Goal: Task Accomplishment & Management: Manage account settings

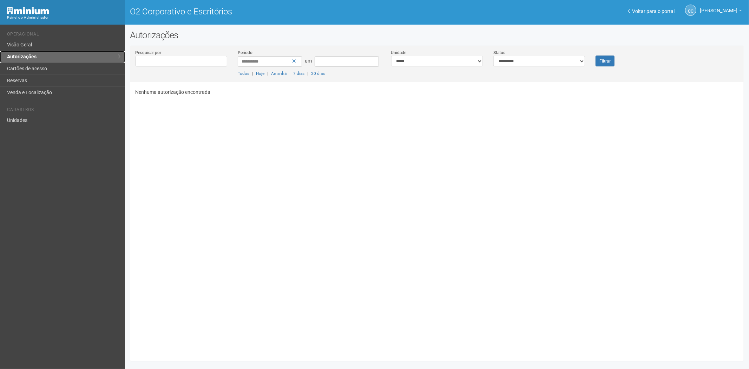
click at [64, 62] on link "Autorizações" at bounding box center [62, 57] width 125 height 12
click at [59, 68] on link "Cartões de acesso" at bounding box center [62, 69] width 125 height 12
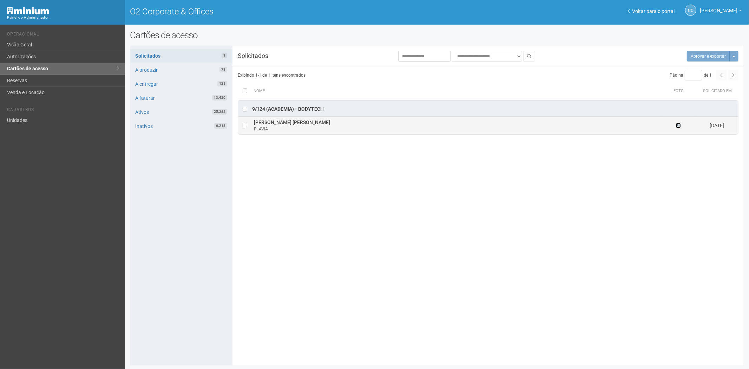
click at [679, 125] on icon at bounding box center [678, 125] width 5 height 5
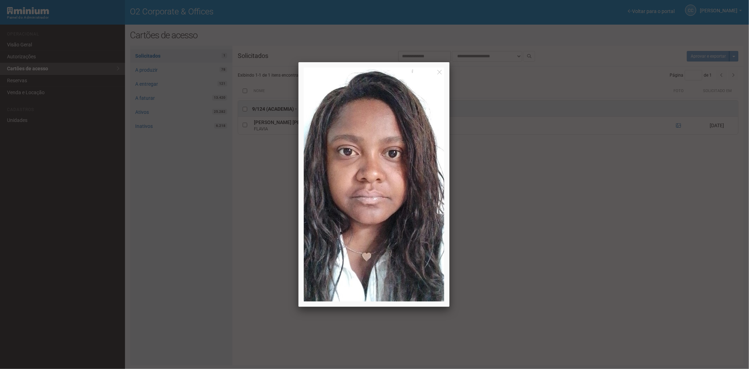
click at [645, 288] on div at bounding box center [374, 184] width 749 height 369
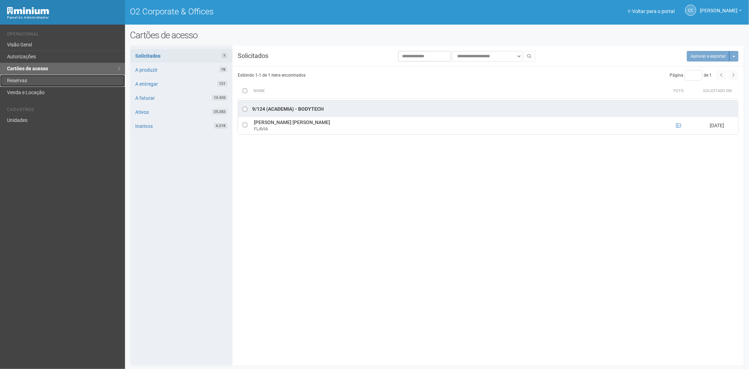
click at [39, 77] on link "Reservas" at bounding box center [62, 81] width 125 height 12
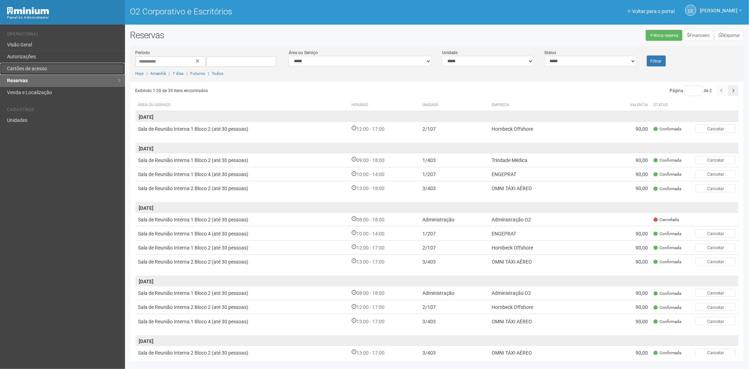
click at [45, 68] on font "Cartões de acesso" at bounding box center [27, 69] width 40 height 6
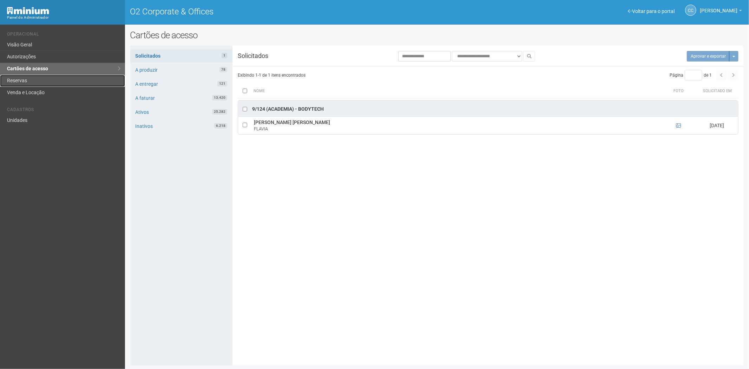
click at [25, 76] on link "Reservas" at bounding box center [62, 81] width 125 height 12
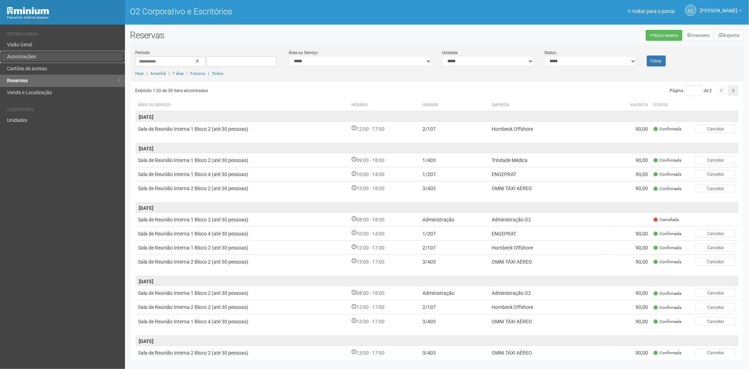
click at [32, 53] on link "Autorizações" at bounding box center [62, 57] width 125 height 12
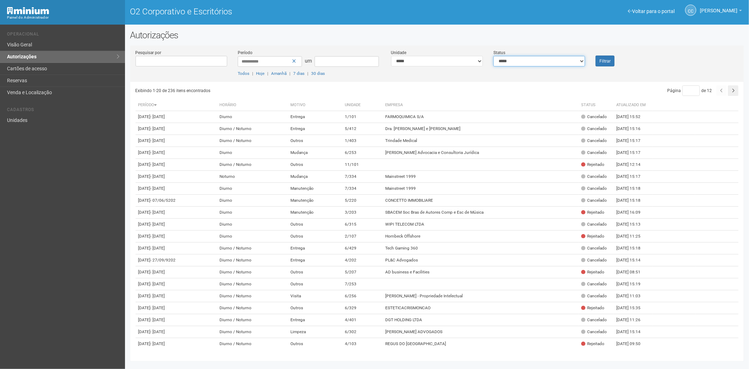
click at [512, 60] on select "**********" at bounding box center [539, 61] width 92 height 11
select select "*"
click at [493, 56] on select "**********" at bounding box center [539, 61] width 92 height 11
click at [609, 63] on button "Filtrar" at bounding box center [604, 60] width 19 height 11
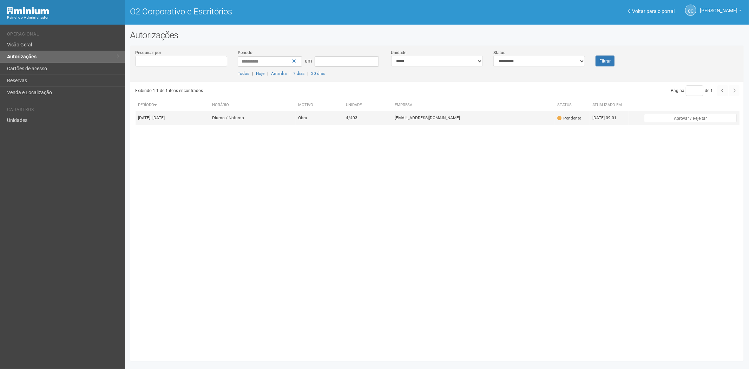
drag, startPoint x: 379, startPoint y: 122, endPoint x: 388, endPoint y: 153, distance: 32.4
click at [357, 120] on font "4/403" at bounding box center [352, 117] width 12 height 5
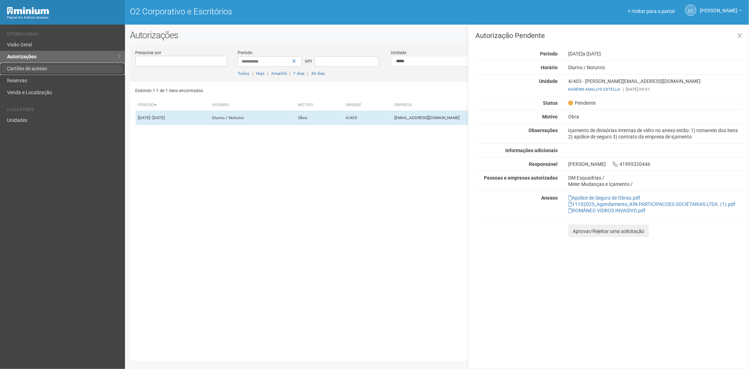
click at [46, 69] on font "Cartões de acesso" at bounding box center [27, 69] width 40 height 6
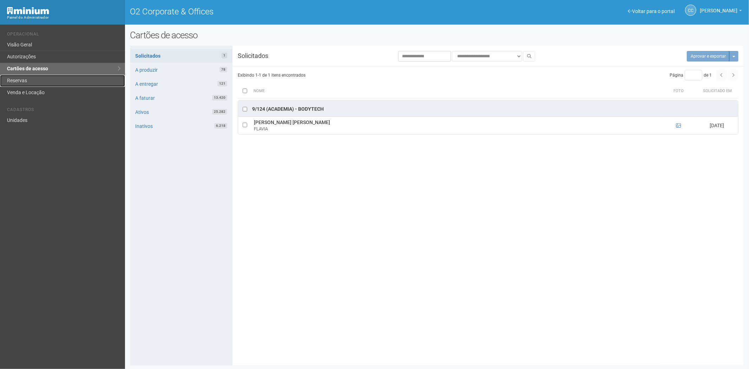
click at [47, 76] on link "Reservas" at bounding box center [62, 81] width 125 height 12
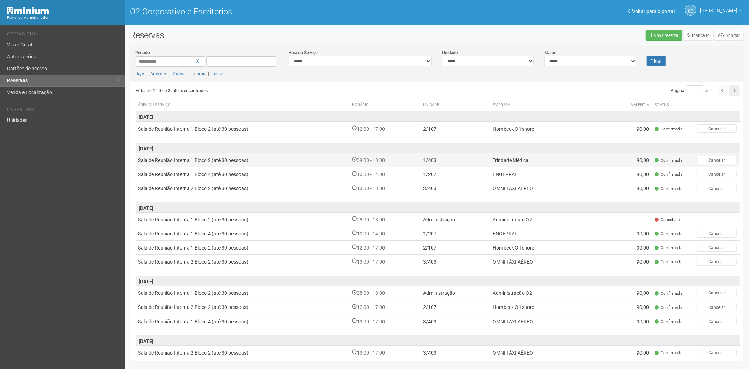
click at [502, 159] on font "Trindade Médica" at bounding box center [510, 160] width 36 height 6
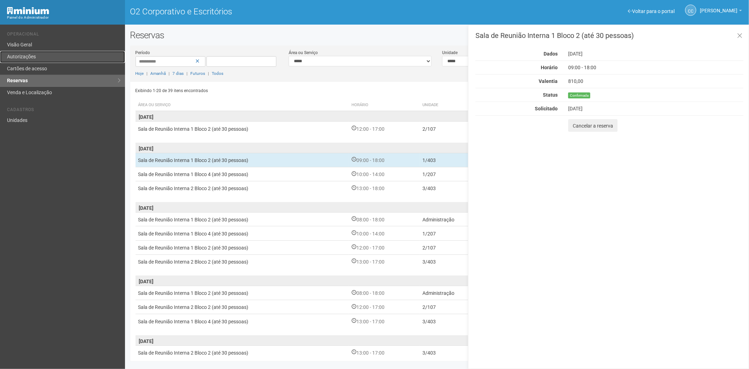
click at [45, 61] on link "Autorizações" at bounding box center [62, 57] width 125 height 12
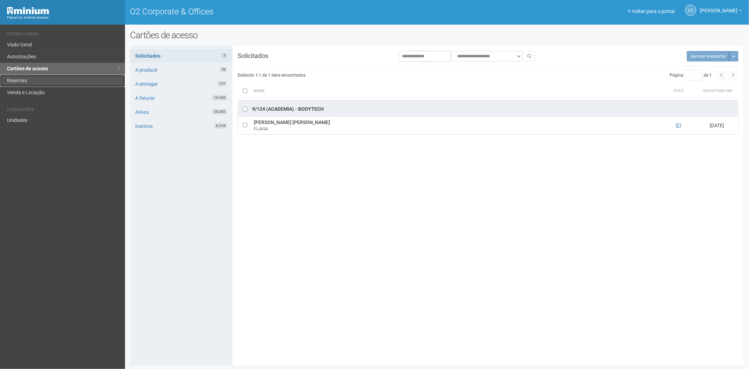
click at [25, 83] on link "Reservas" at bounding box center [62, 81] width 125 height 12
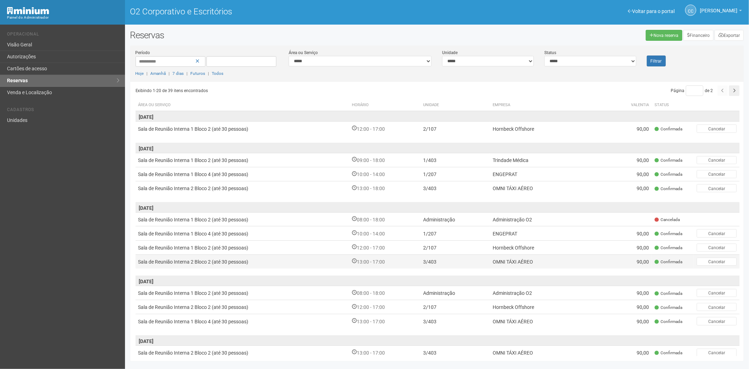
click at [538, 260] on td "OMNI TÁXI AÉREO" at bounding box center [549, 261] width 119 height 14
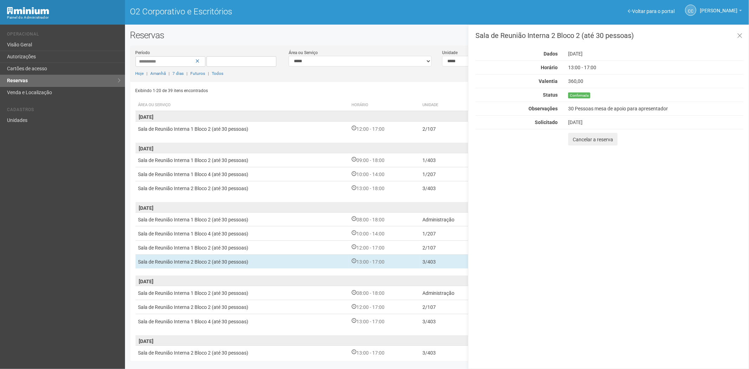
click at [37, 194] on div "Voltar para o portal Operacional Visão Geral Autorizações Cartões de acesso Res…" at bounding box center [62, 197] width 125 height 344
click at [42, 75] on link "Reservas" at bounding box center [62, 81] width 125 height 12
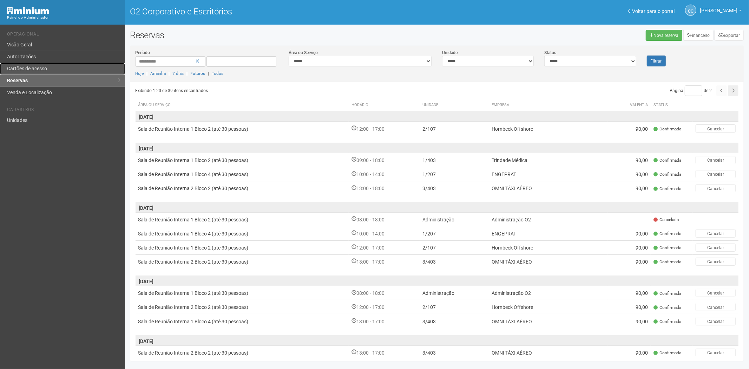
click at [28, 68] on font "Cartões de acesso" at bounding box center [27, 69] width 40 height 6
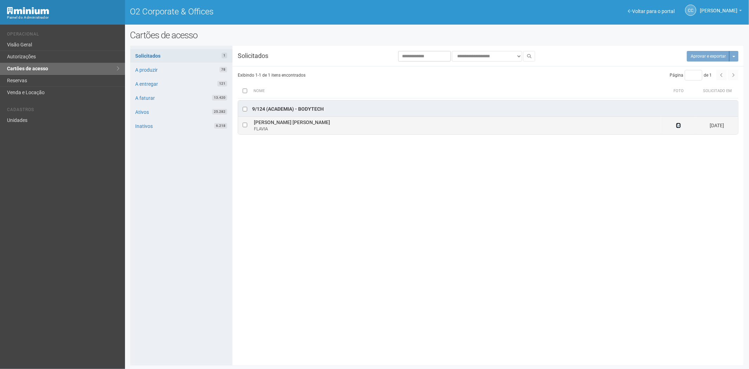
click at [679, 127] on icon at bounding box center [678, 125] width 5 height 5
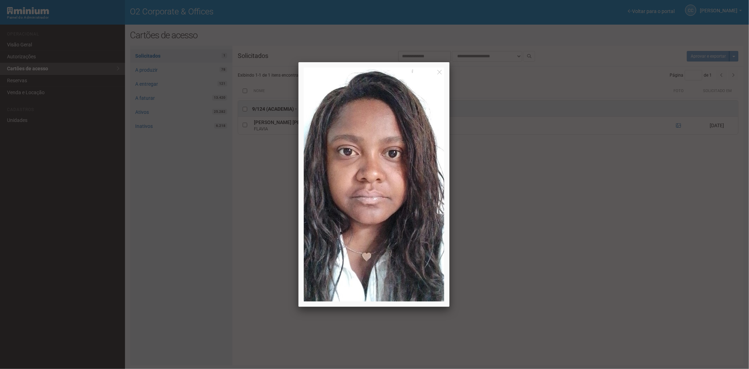
click at [599, 221] on div at bounding box center [374, 184] width 749 height 369
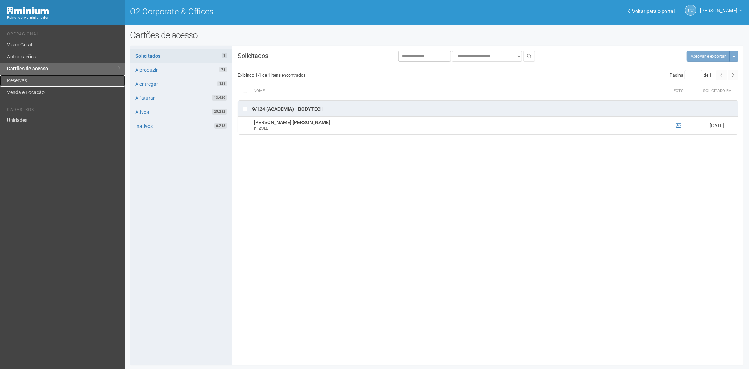
click at [74, 81] on link "Reservas" at bounding box center [62, 81] width 125 height 12
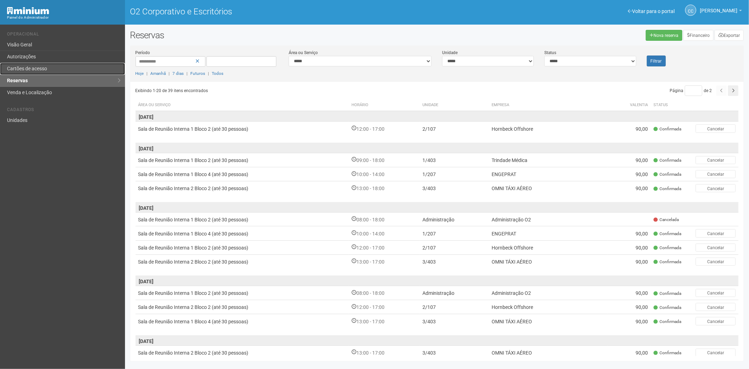
click at [53, 66] on link "Cartões de acesso" at bounding box center [62, 69] width 125 height 12
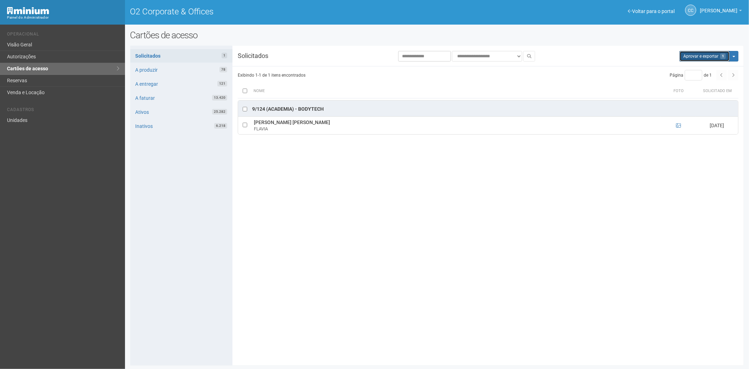
click at [690, 60] on button "Aprovar e exportar 1" at bounding box center [704, 56] width 50 height 11
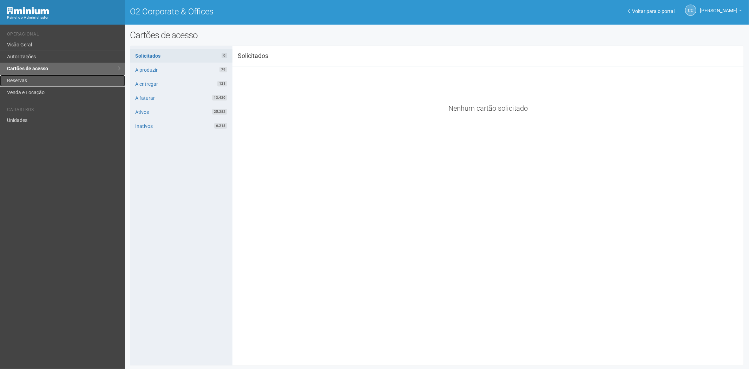
click at [40, 80] on link "Reservas" at bounding box center [62, 81] width 125 height 12
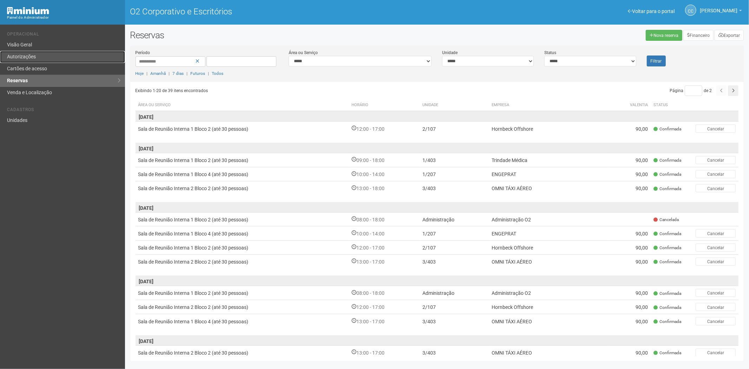
click at [51, 60] on link "Autorizações" at bounding box center [62, 57] width 125 height 12
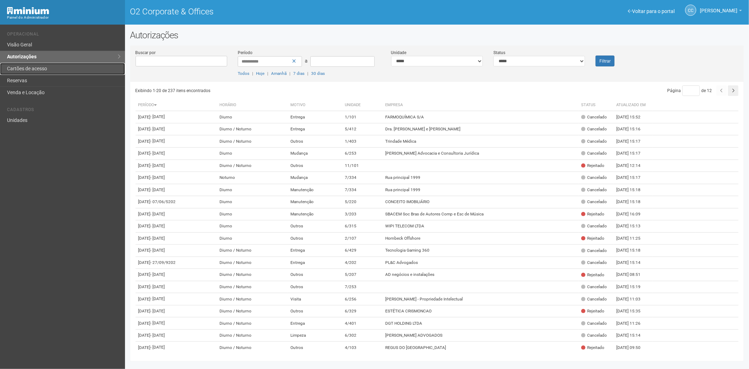
click at [32, 64] on link "Cartões de acesso" at bounding box center [62, 69] width 125 height 12
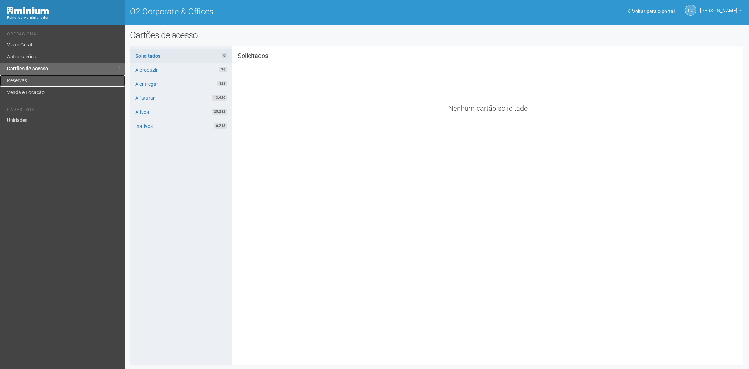
click at [20, 77] on link "Reservas" at bounding box center [62, 81] width 125 height 12
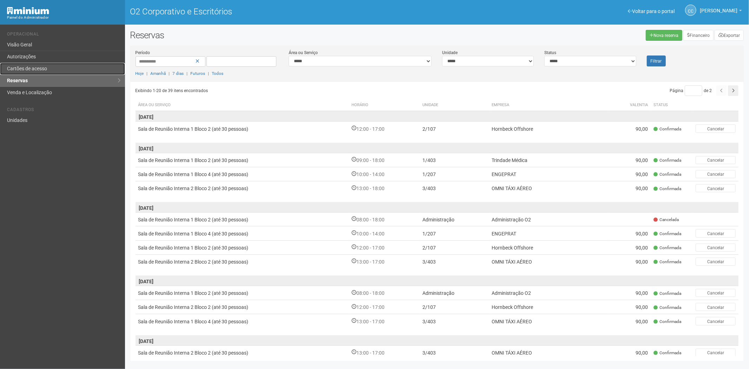
click at [49, 67] on link "Cartões de acesso" at bounding box center [62, 69] width 125 height 12
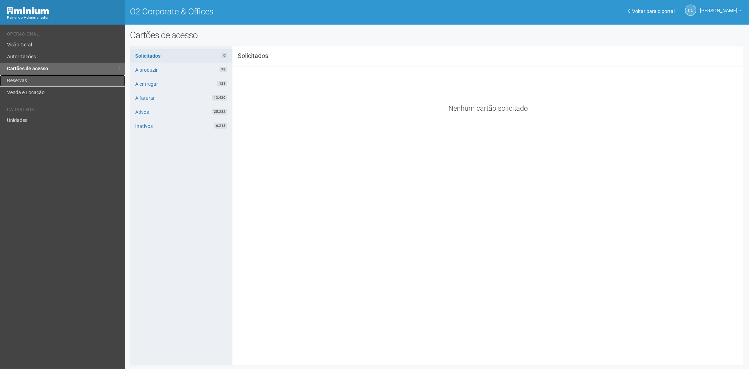
click at [23, 78] on link "Reservas" at bounding box center [62, 81] width 125 height 12
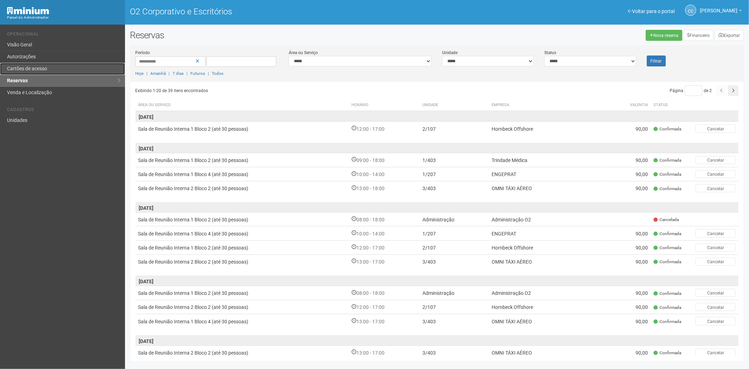
click at [34, 72] on link "Cartões de acesso" at bounding box center [62, 69] width 125 height 12
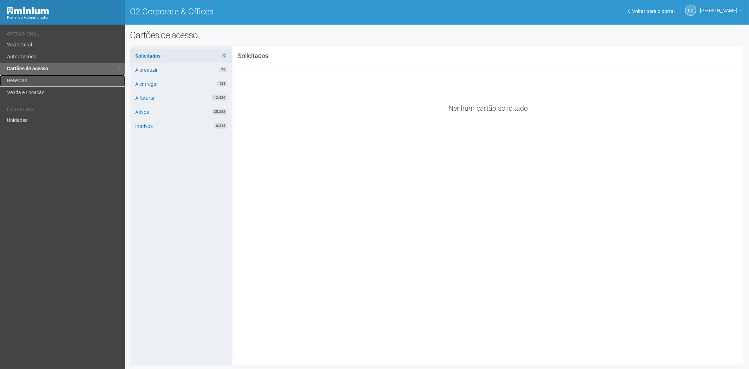
click at [48, 86] on link "Reservas" at bounding box center [62, 81] width 125 height 12
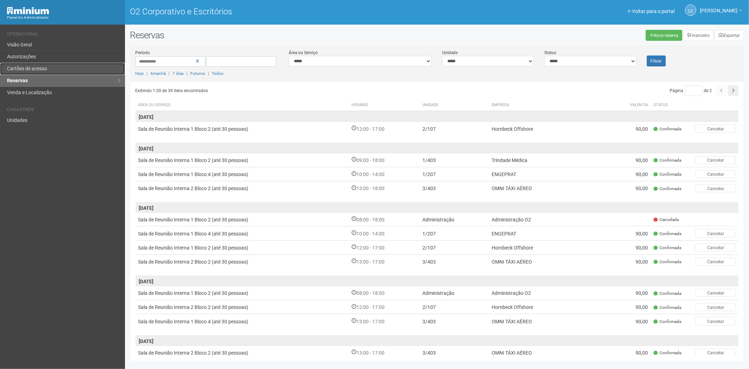
click at [67, 64] on link "Cartões de acesso" at bounding box center [62, 69] width 125 height 12
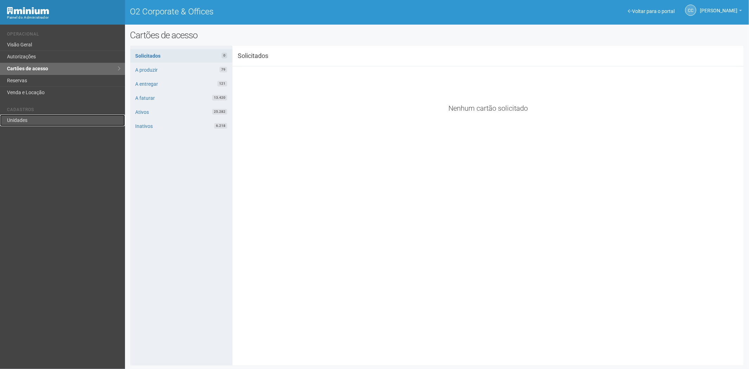
click at [40, 116] on link "Unidades" at bounding box center [62, 120] width 125 height 12
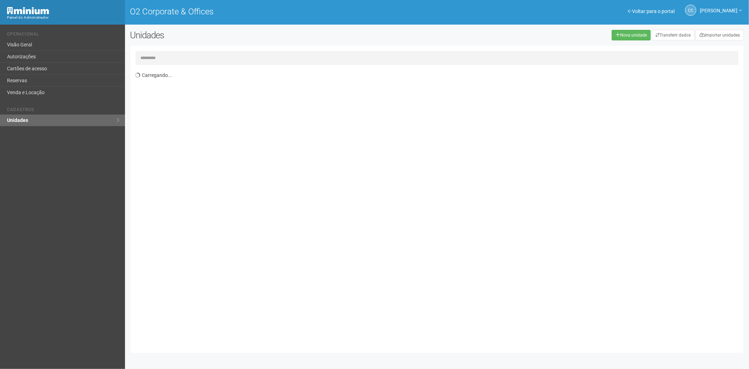
click at [150, 54] on input "text" at bounding box center [436, 58] width 603 height 14
click at [52, 72] on link "Cartões de acesso" at bounding box center [62, 69] width 125 height 12
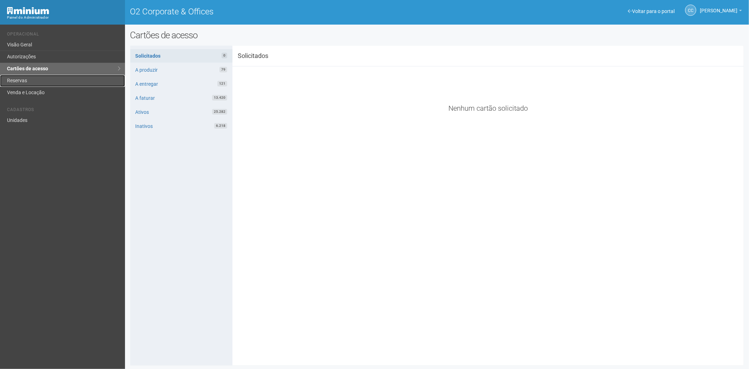
click at [58, 83] on link "Reservas" at bounding box center [62, 81] width 125 height 12
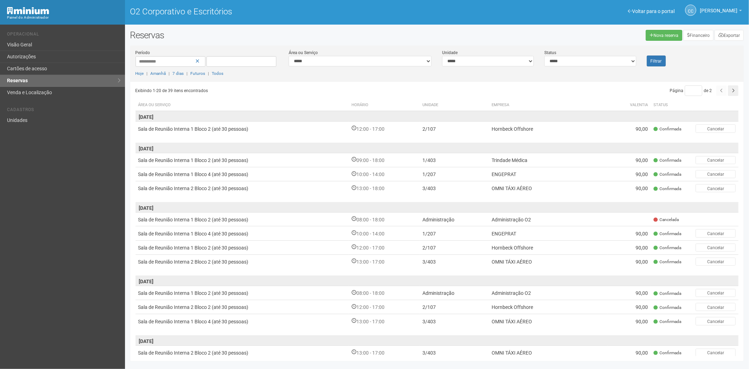
click at [32, 251] on div "Voltar para o portal Operacional Visão Geral Autorizações Cartões de acesso Res…" at bounding box center [62, 197] width 125 height 344
click at [644, 10] on font "Voltar para o portal" at bounding box center [653, 11] width 42 height 6
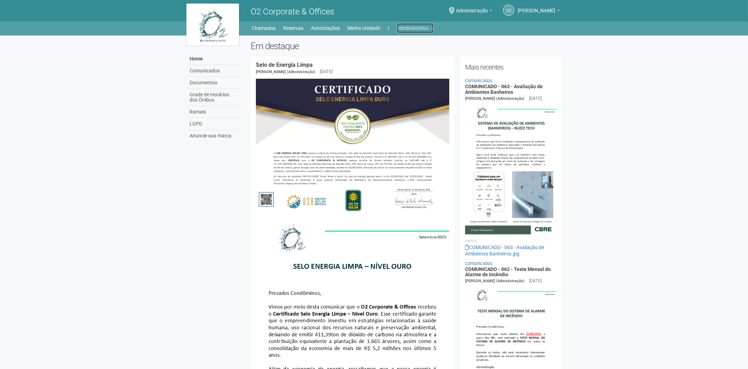
click at [415, 27] on link "Administrativo" at bounding box center [415, 28] width 37 height 10
click at [410, 53] on link "Cartões de acesso" at bounding box center [406, 55] width 60 height 12
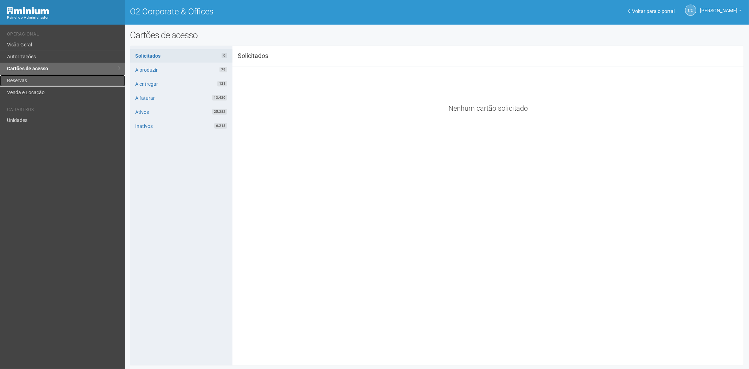
click at [23, 81] on link "Reservas" at bounding box center [62, 81] width 125 height 12
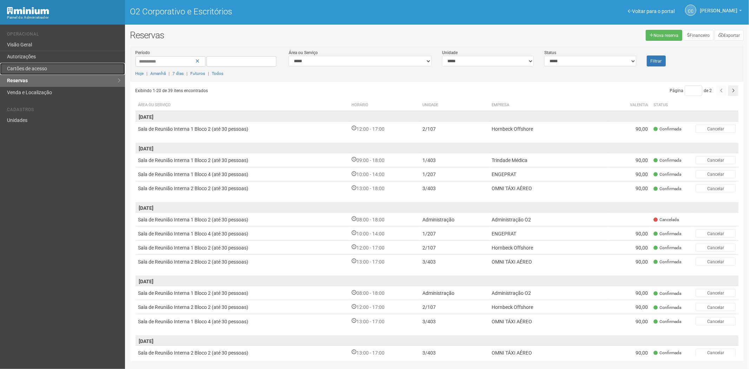
click at [59, 64] on link "Cartões de acesso" at bounding box center [62, 69] width 125 height 12
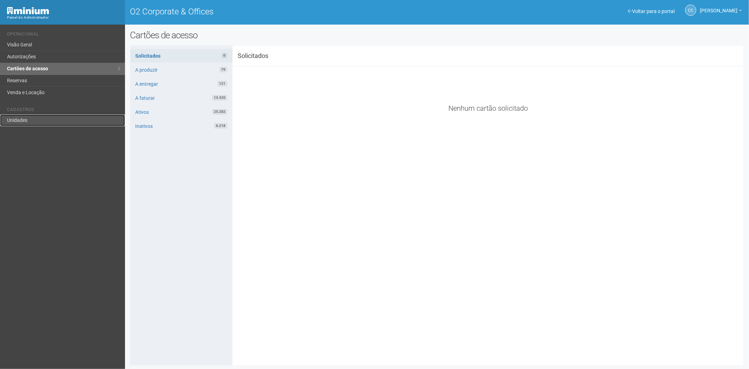
click at [52, 118] on link "Unidades" at bounding box center [62, 120] width 125 height 12
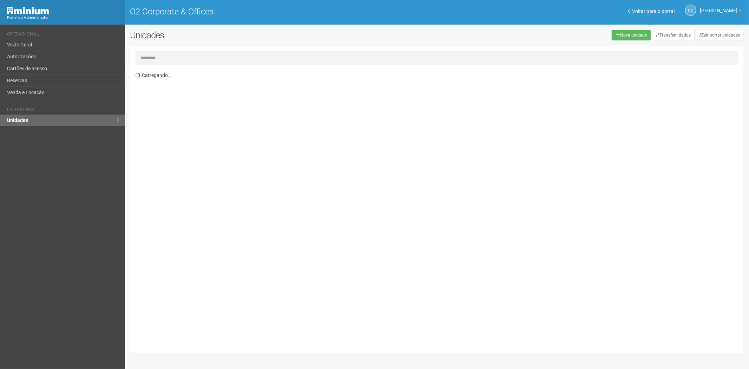
click at [186, 55] on input "text" at bounding box center [436, 58] width 603 height 14
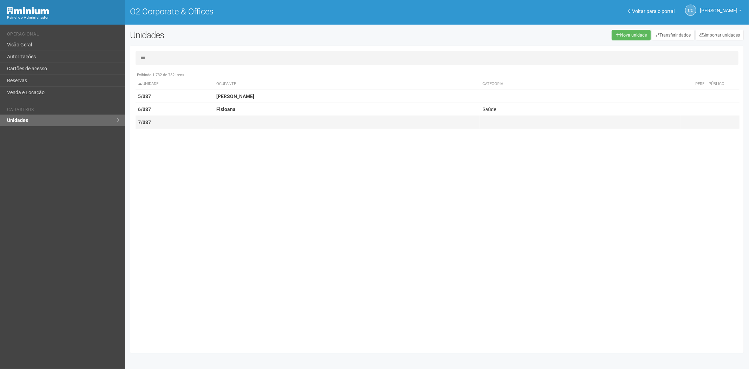
click at [204, 118] on td "7/337" at bounding box center [174, 122] width 78 height 13
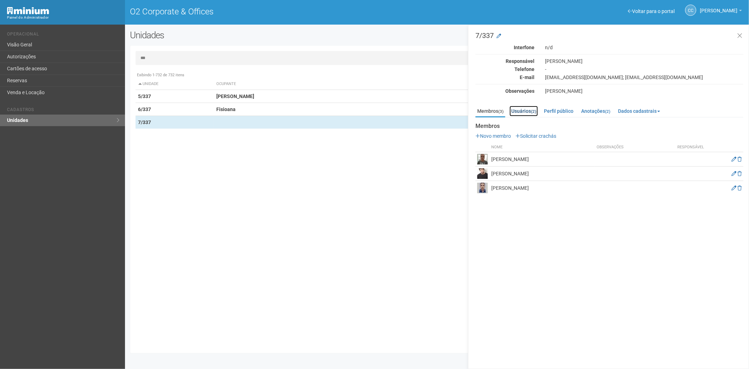
click at [525, 109] on link "Usuários (2)" at bounding box center [523, 111] width 28 height 11
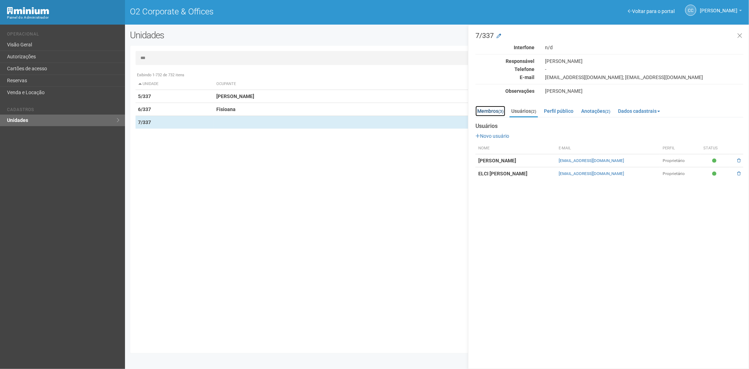
click at [488, 109] on link "Membros (3)" at bounding box center [490, 111] width 30 height 11
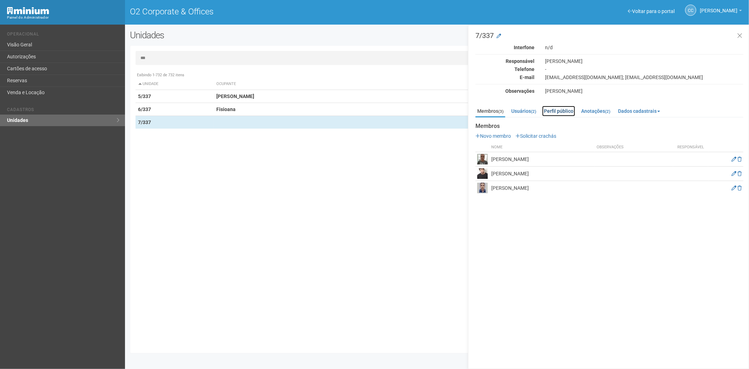
click at [555, 110] on link "Perfil público" at bounding box center [558, 111] width 33 height 11
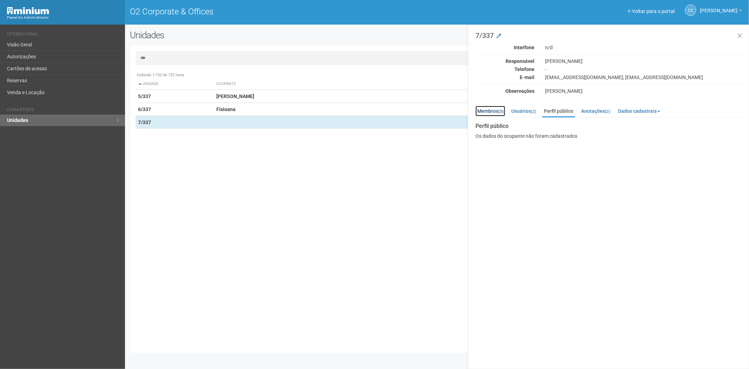
click at [483, 111] on link "Membros (3)" at bounding box center [490, 111] width 30 height 11
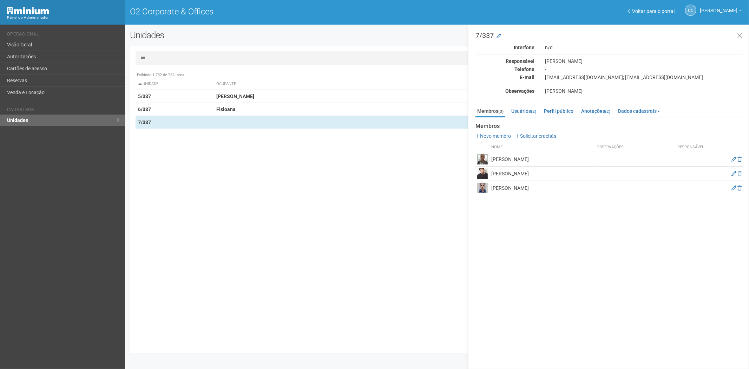
click at [225, 57] on input "***" at bounding box center [436, 58] width 603 height 14
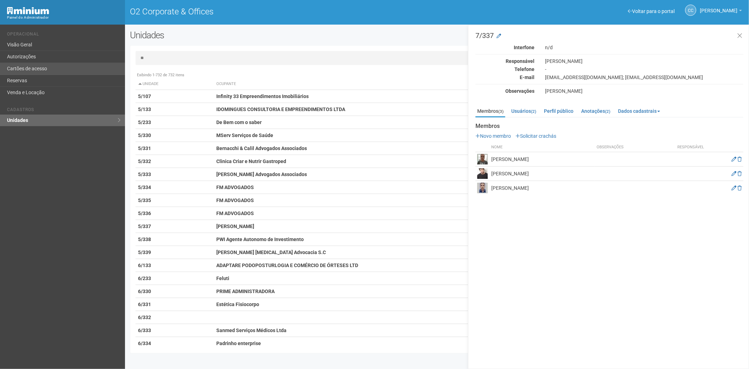
type input "**"
click at [44, 65] on link "Cartões de acesso" at bounding box center [62, 69] width 125 height 12
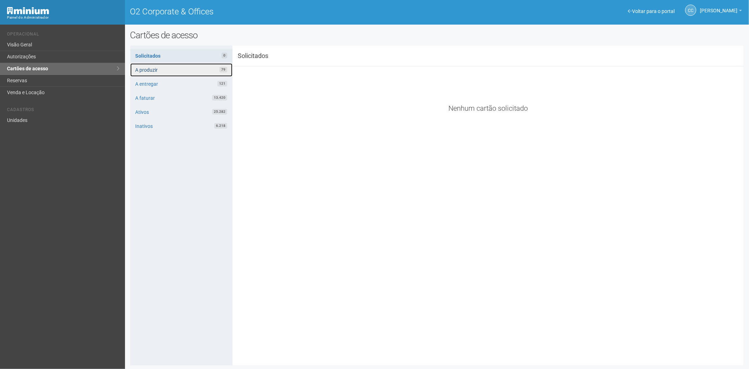
click at [174, 68] on link "A produzir 79" at bounding box center [181, 69] width 102 height 13
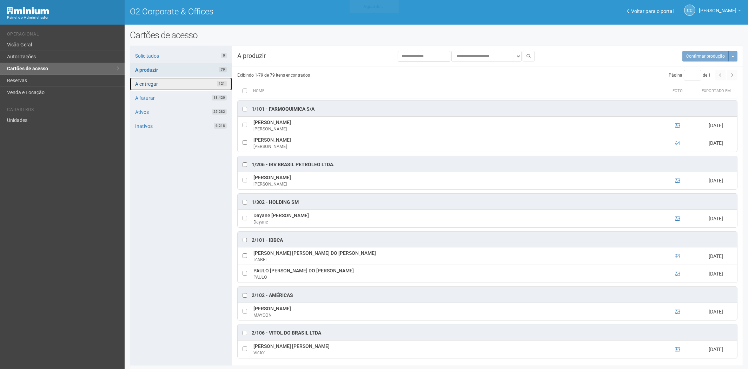
click at [170, 82] on link "A entregar 121" at bounding box center [181, 83] width 102 height 13
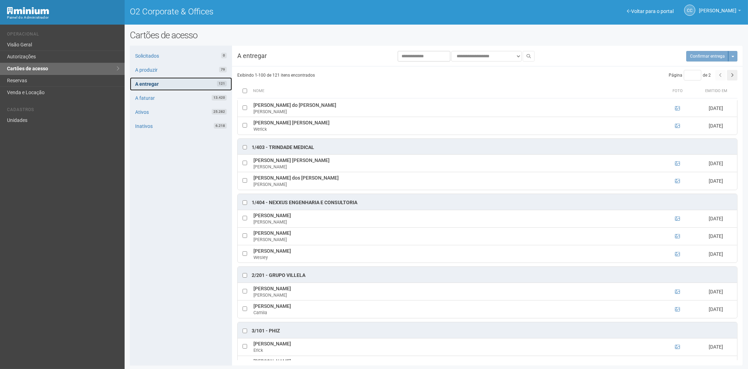
scroll to position [234, 0]
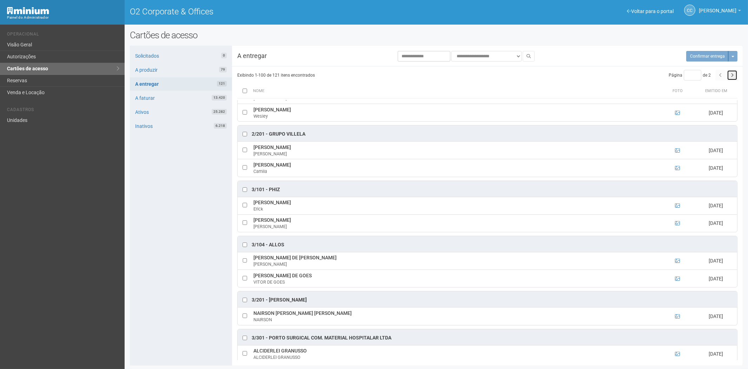
click at [731, 74] on icon "button" at bounding box center [732, 75] width 3 height 4
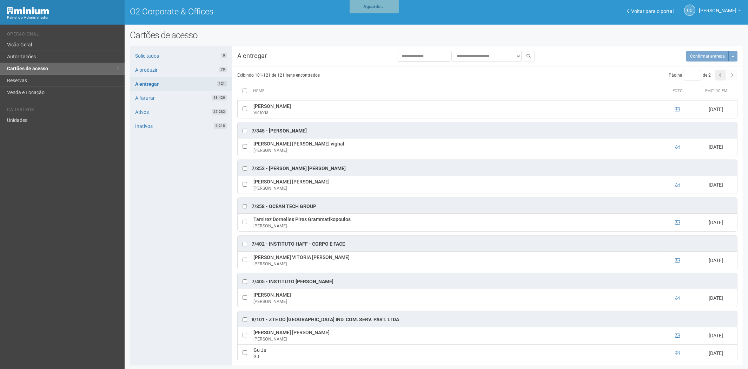
scroll to position [0, 0]
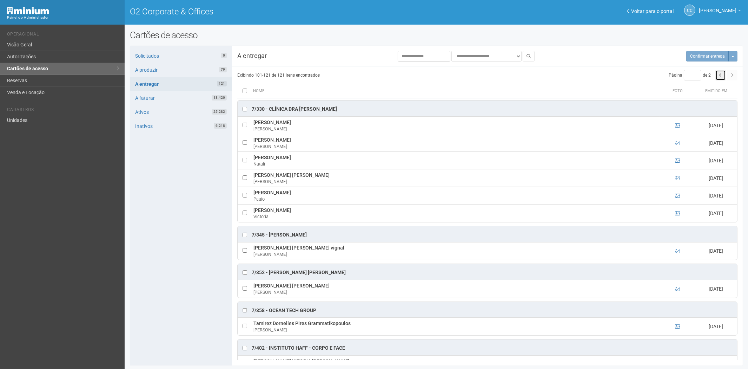
click at [721, 75] on icon "button" at bounding box center [720, 75] width 3 height 4
type input "*"
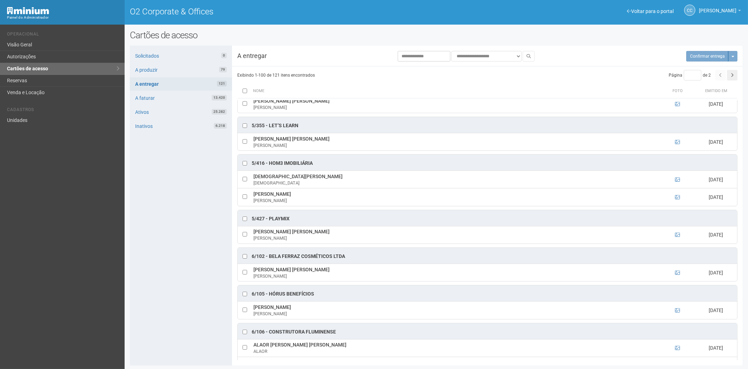
scroll to position [1326, 0]
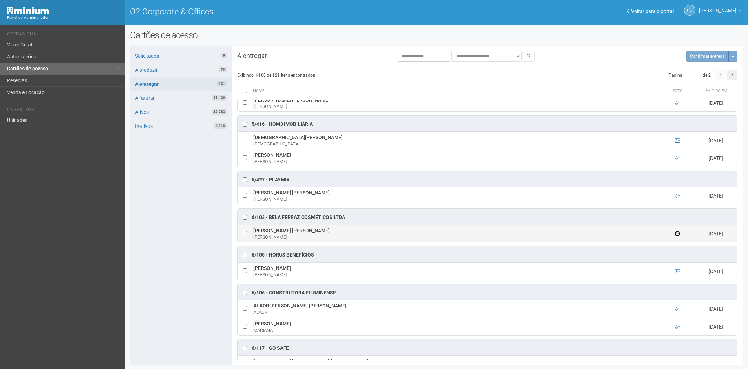
click at [676, 236] on icon at bounding box center [677, 233] width 5 height 5
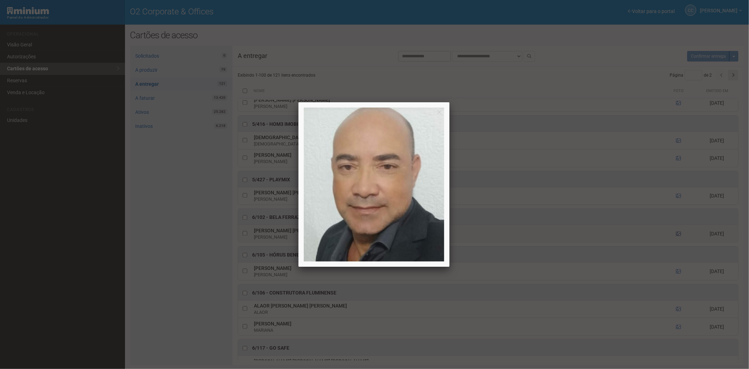
click at [676, 243] on div at bounding box center [374, 184] width 749 height 369
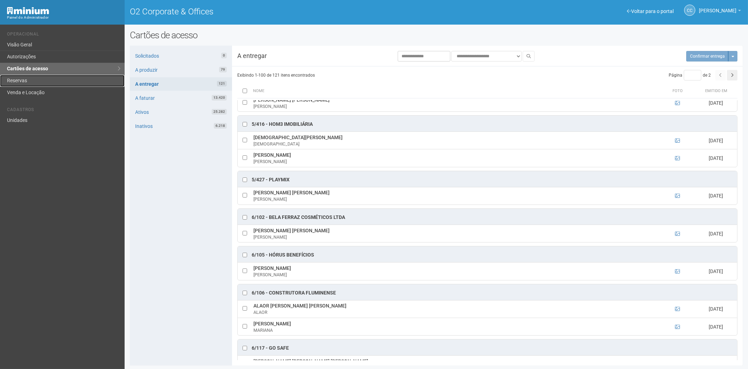
click at [26, 78] on link "Reservas" at bounding box center [62, 81] width 125 height 12
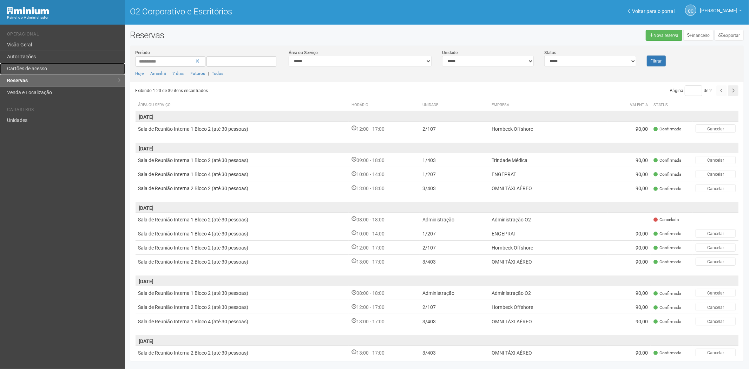
click at [64, 68] on link "Cartões de acesso" at bounding box center [62, 69] width 125 height 12
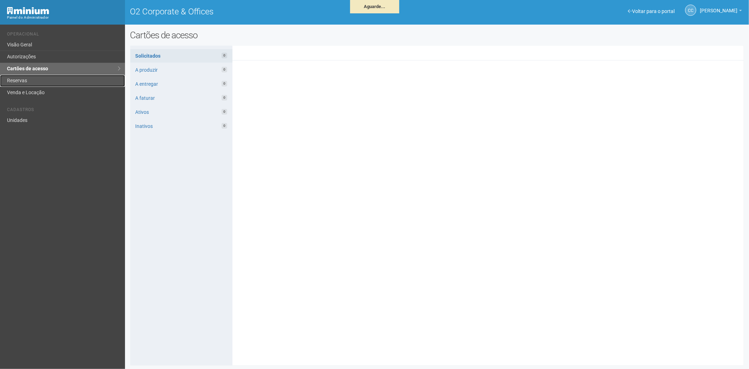
click at [37, 77] on link "Reservas" at bounding box center [62, 81] width 125 height 12
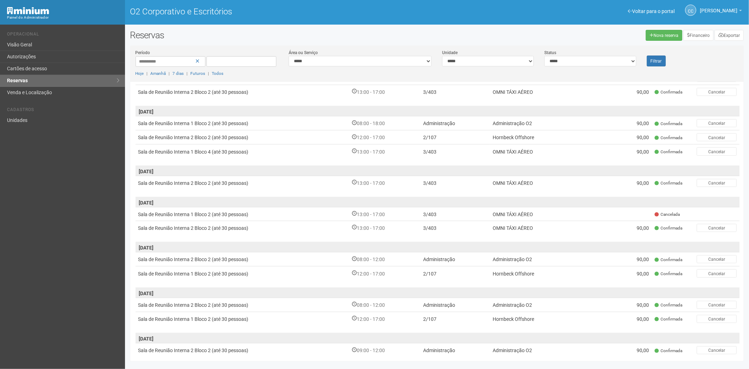
scroll to position [156, 0]
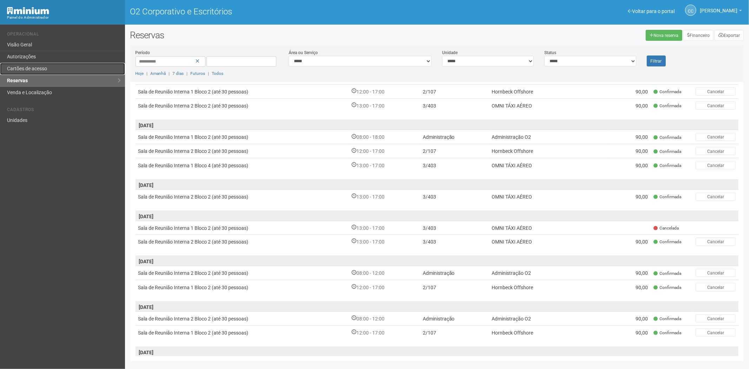
click at [27, 67] on font "Cartões de acesso" at bounding box center [27, 69] width 40 height 6
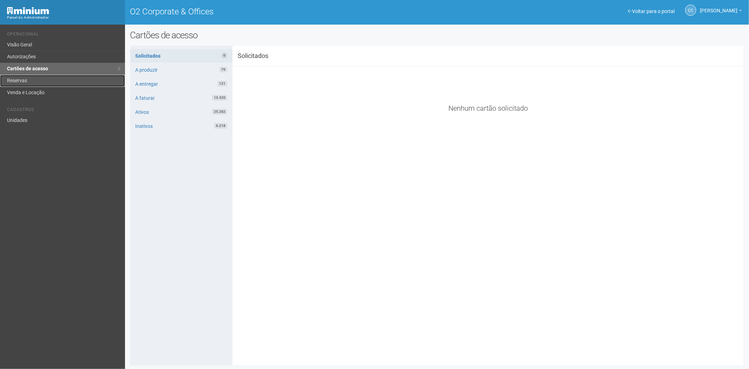
click at [25, 79] on link "Reservas" at bounding box center [62, 81] width 125 height 12
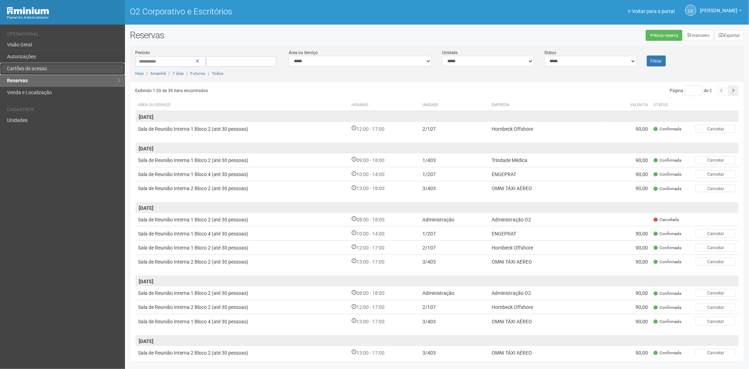
click at [54, 64] on link "Cartões de acesso" at bounding box center [62, 69] width 125 height 12
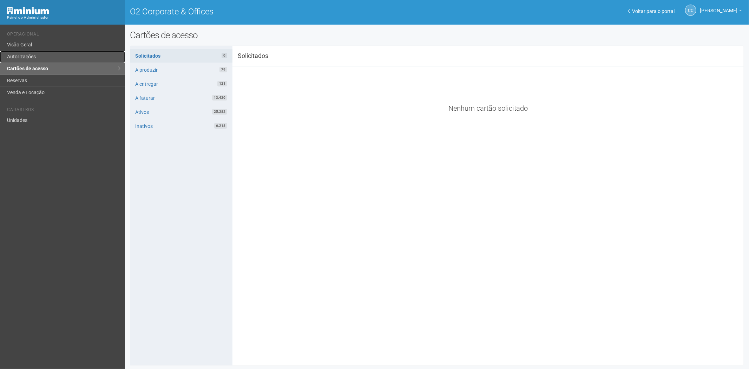
click at [64, 58] on link "Autorizações" at bounding box center [62, 57] width 125 height 12
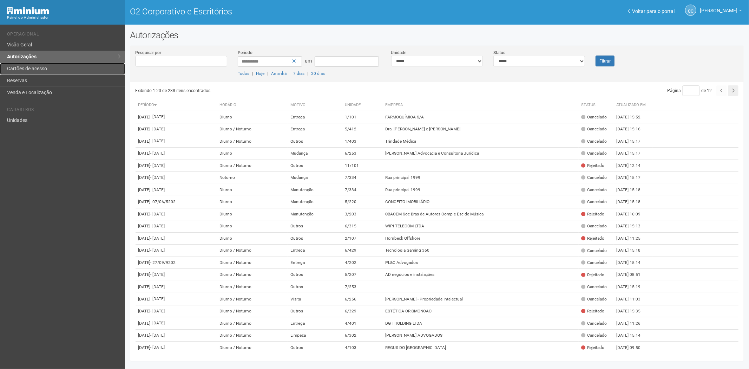
click at [38, 65] on link "Cartões de acesso" at bounding box center [62, 69] width 125 height 12
